Goal: Task Accomplishment & Management: Use online tool/utility

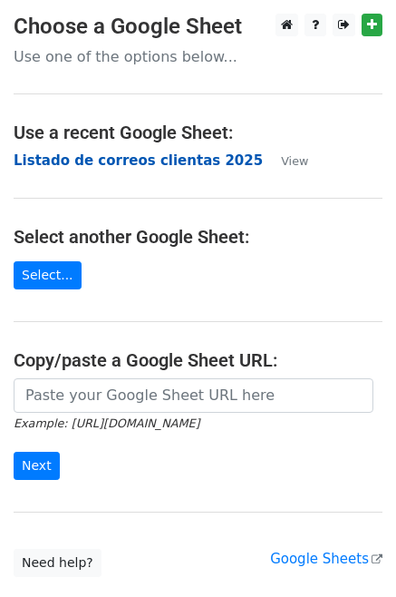
click at [83, 157] on strong "Listado de correos clientas 2025" at bounding box center [138, 160] width 249 height 16
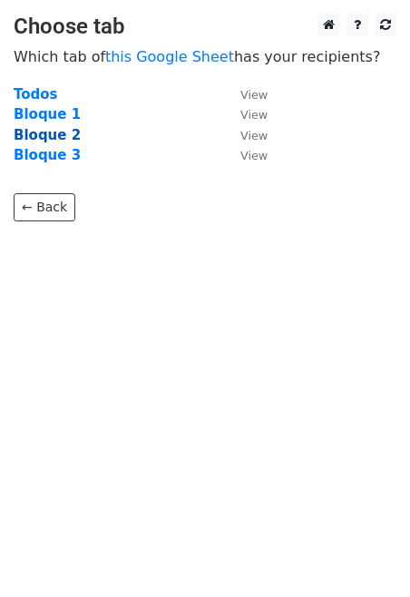
click at [49, 134] on strong "Bloque 2" at bounding box center [47, 135] width 67 height 16
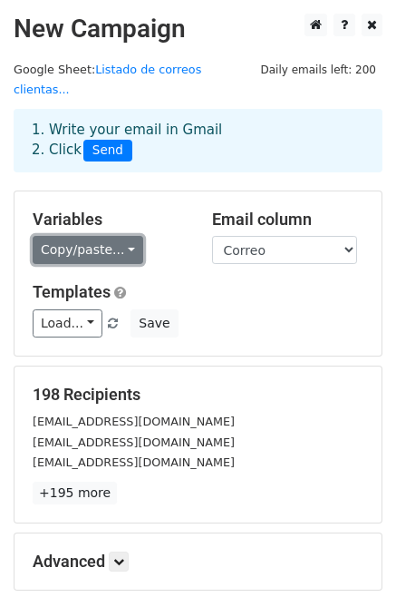
click at [127, 236] on link "Copy/paste..." at bounding box center [88, 250] width 111 height 28
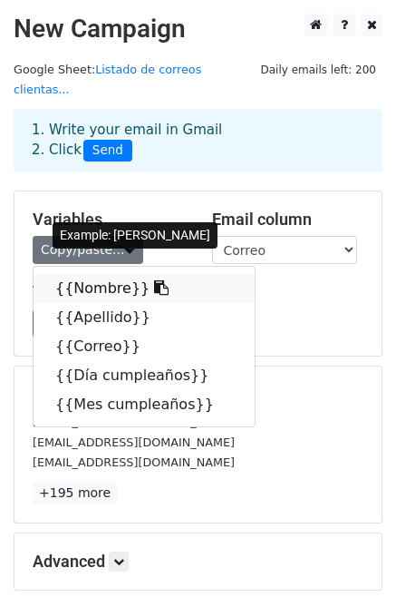
click at [154, 280] on icon at bounding box center [161, 287] width 15 height 15
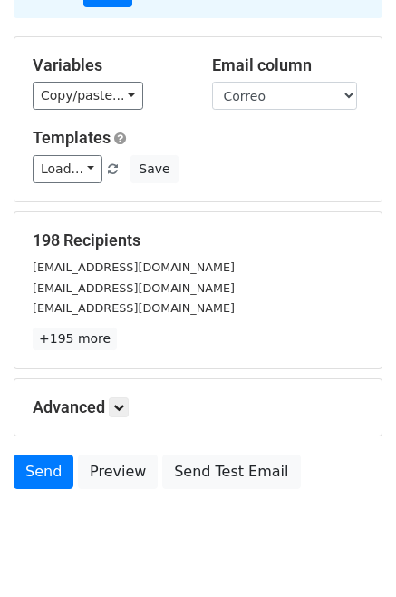
scroll to position [180, 0]
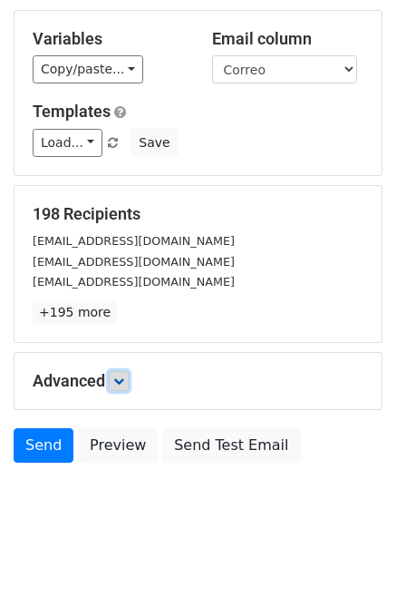
click at [124, 376] on icon at bounding box center [118, 381] width 11 height 11
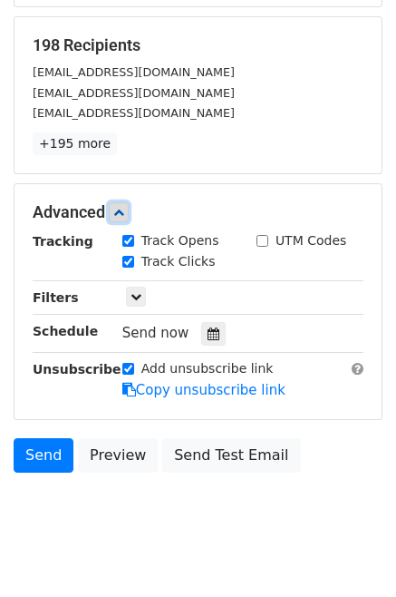
scroll to position [358, 0]
